Goal: Task Accomplishment & Management: Manage account settings

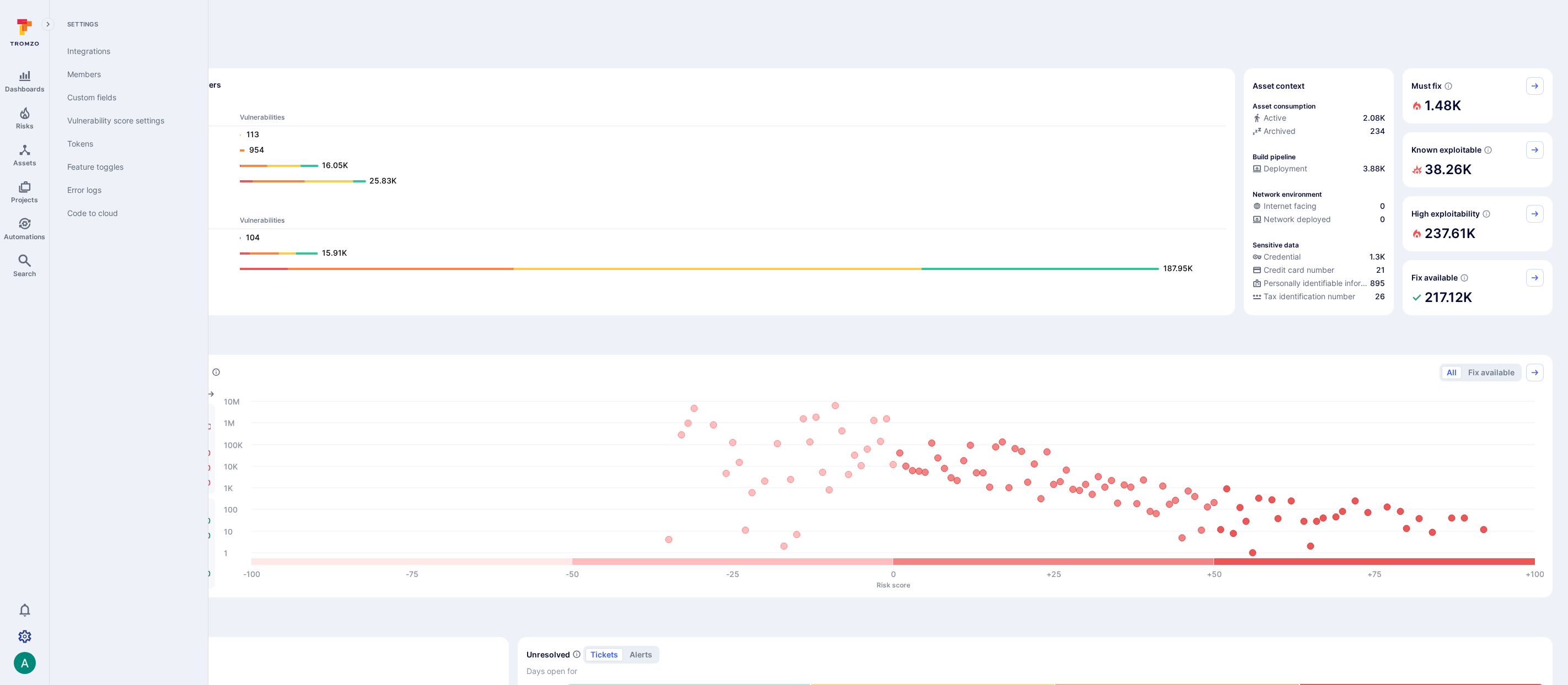
click at [21, 635] on icon "Settings" at bounding box center [25, 636] width 13 height 13
